Goal: Information Seeking & Learning: Learn about a topic

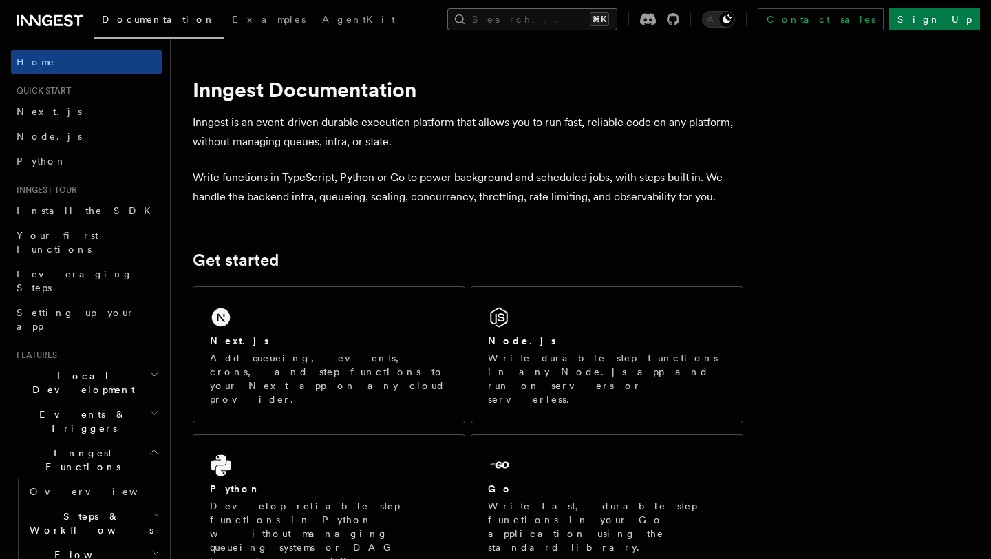
click at [531, 16] on button "Search... ⌘K" at bounding box center [533, 19] width 170 height 22
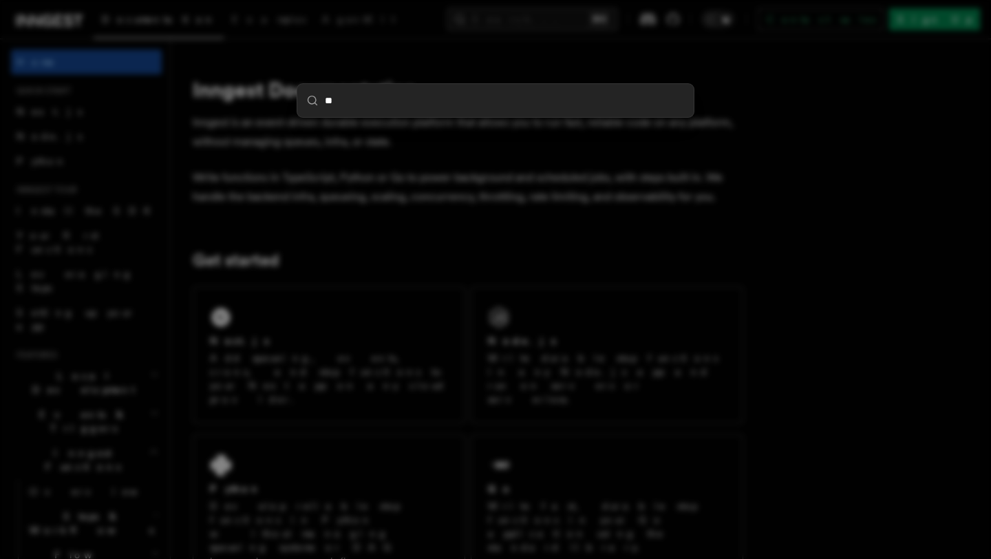
type input "***"
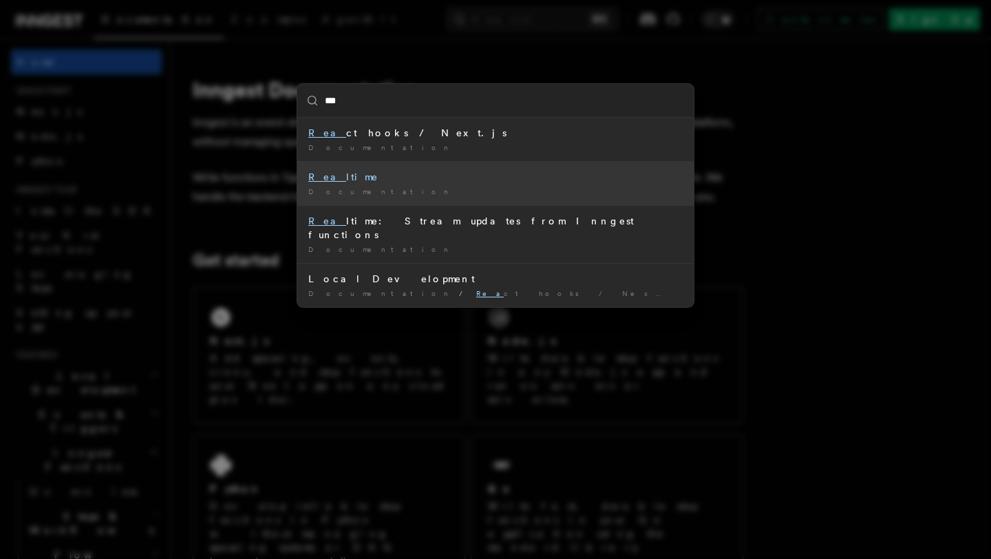
click at [462, 167] on li "Rea ltime Documentation /" at bounding box center [495, 183] width 397 height 44
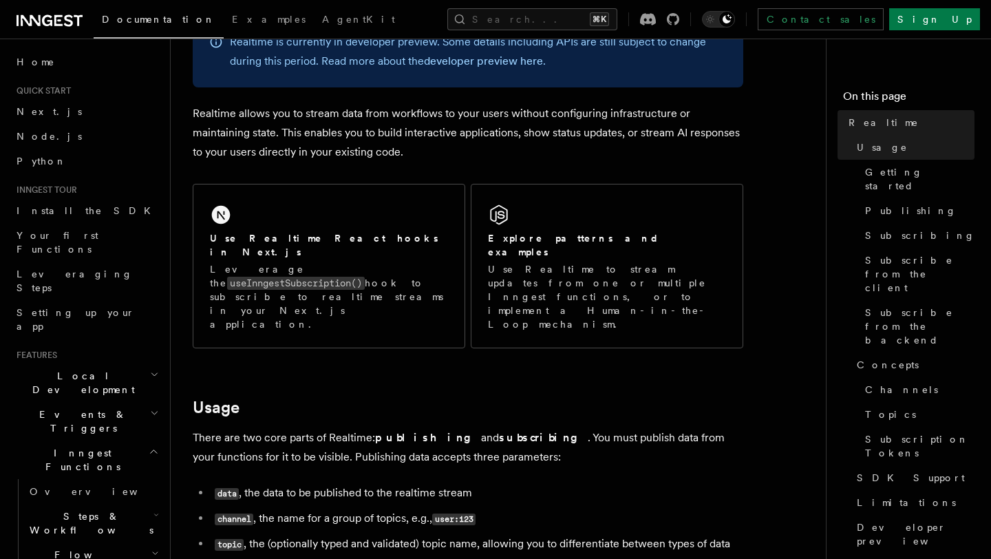
scroll to position [151, 0]
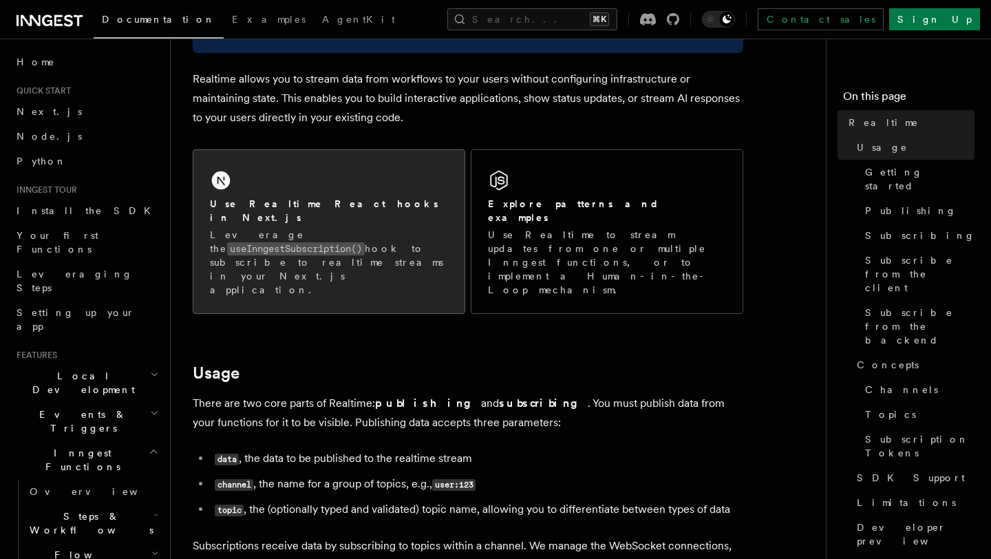
click at [427, 196] on div "Use Realtime React hooks in Next.js Leverage the useInngestSubscription() hook …" at bounding box center [328, 231] width 271 height 163
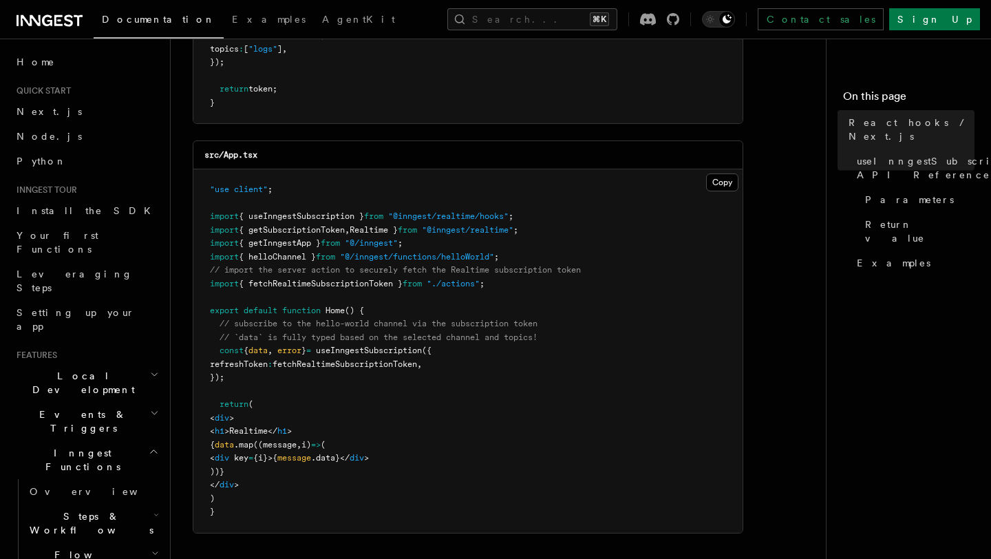
scroll to position [340, 0]
click at [361, 368] on span "fetchRealtimeSubscriptionToken" at bounding box center [345, 366] width 145 height 10
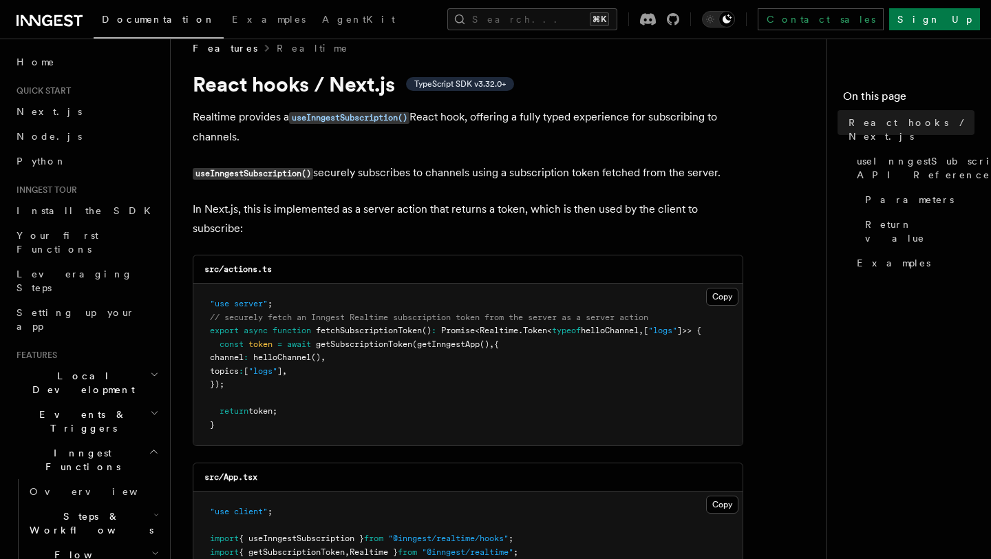
scroll to position [17, 0]
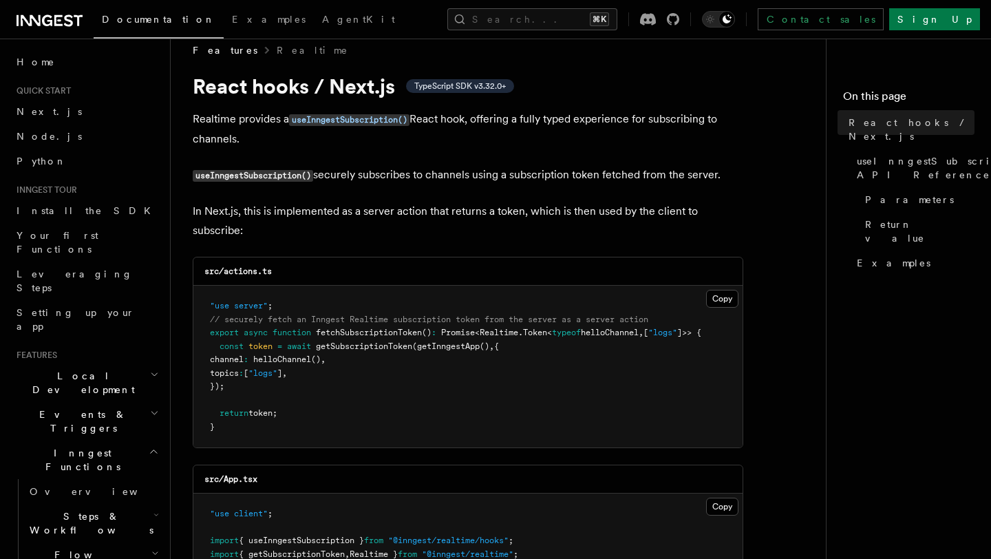
click at [362, 334] on span "fetchSubscriptionToken" at bounding box center [369, 333] width 106 height 10
click at [390, 349] on span "getSubscriptionToken" at bounding box center [364, 346] width 96 height 10
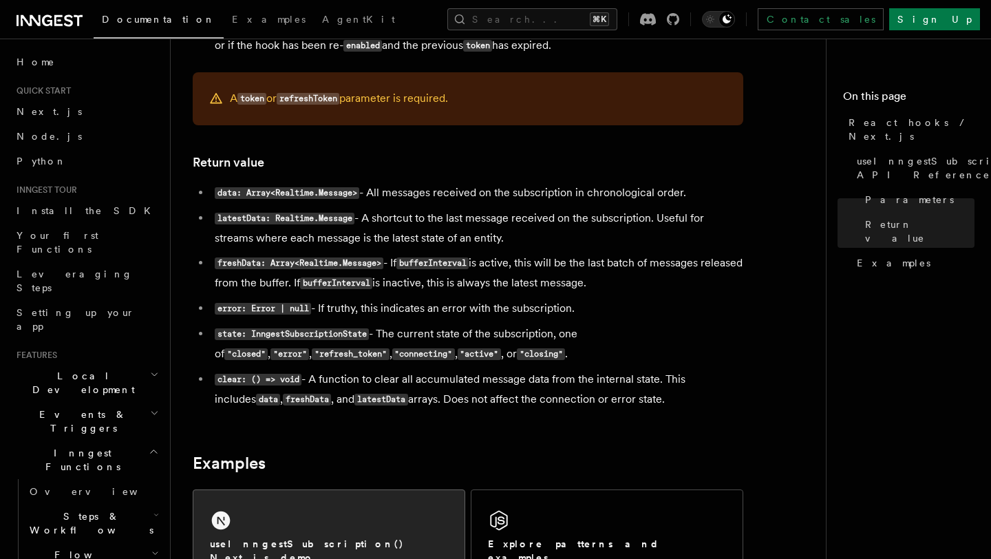
scroll to position [945, 0]
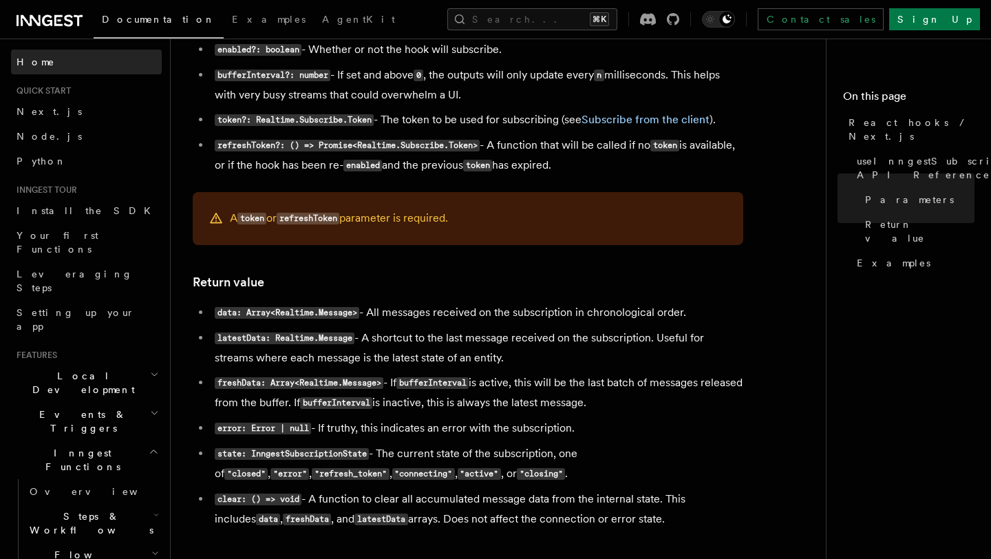
click at [26, 64] on span "Home" at bounding box center [36, 62] width 39 height 14
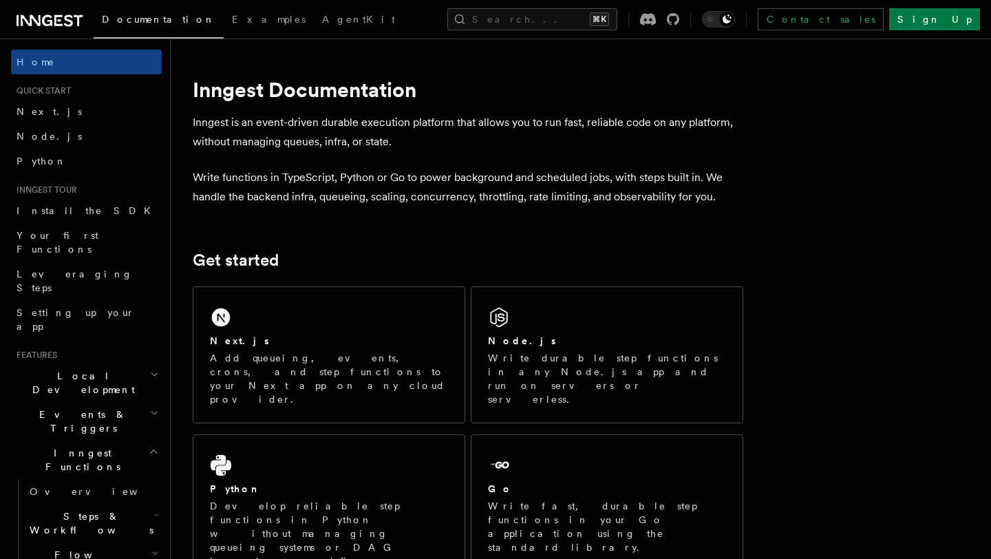
click at [55, 23] on icon at bounding box center [58, 20] width 8 height 11
